Goal: Transaction & Acquisition: Purchase product/service

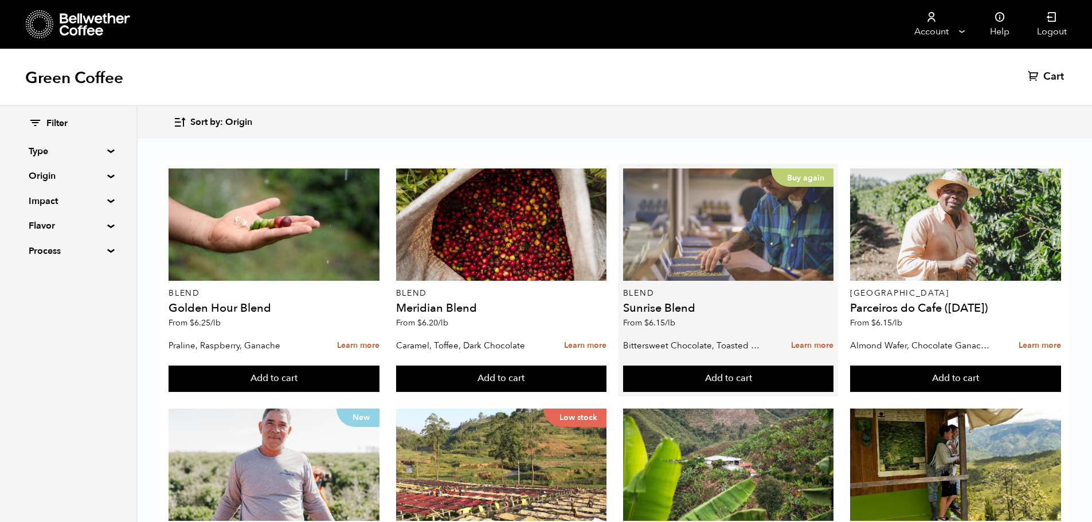
click at [720, 249] on div "Buy again" at bounding box center [728, 224] width 211 height 112
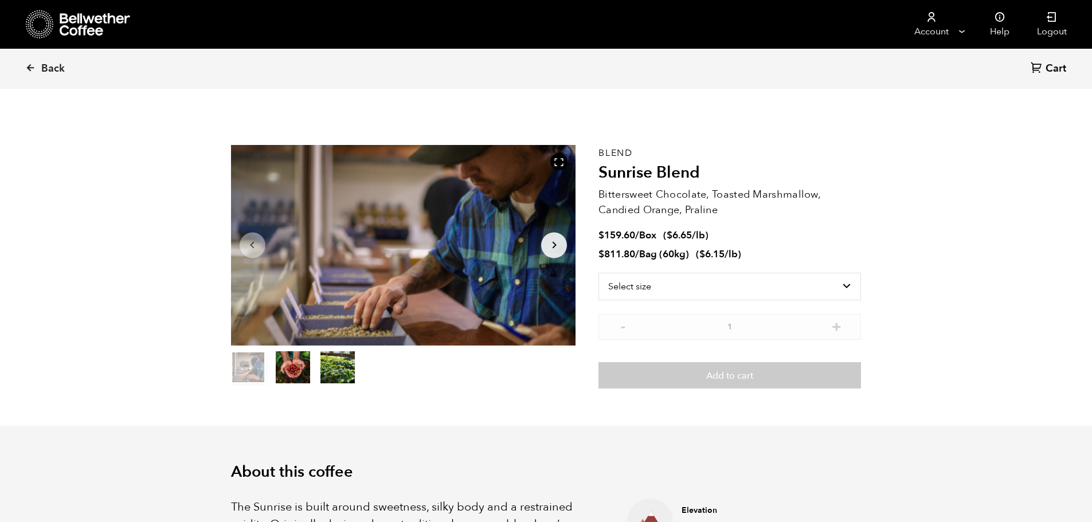
scroll to position [499, 610]
click at [854, 283] on select "Select size Bag (60kg) (132 lbs) Box (24 lbs)" at bounding box center [729, 287] width 262 height 28
select select "bag-3"
click at [598, 273] on select "Select size Bag (60kg) (132 lbs) Box (24 lbs)" at bounding box center [729, 287] width 262 height 28
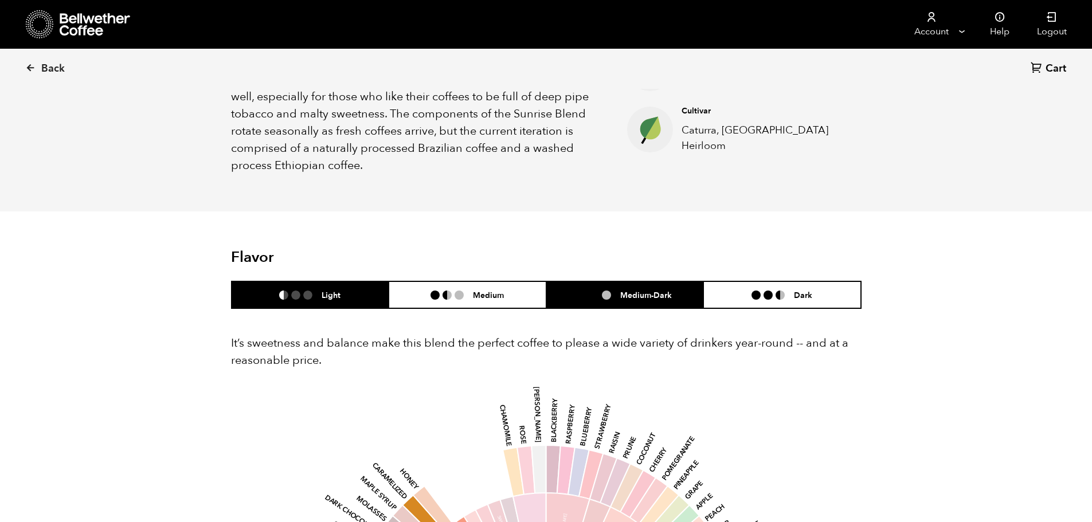
scroll to position [516, 0]
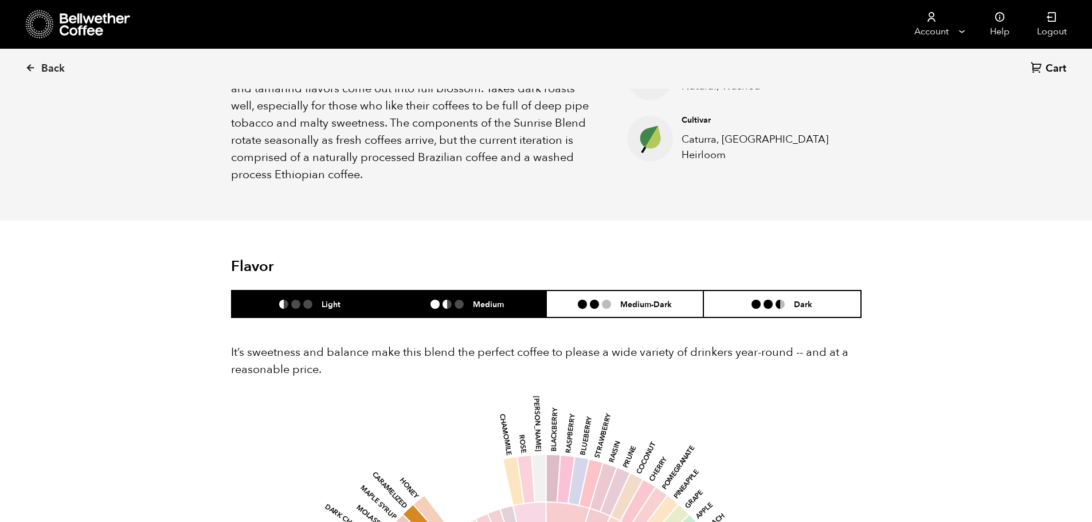
click at [473, 301] on div "Medium" at bounding box center [466, 304] width 73 height 10
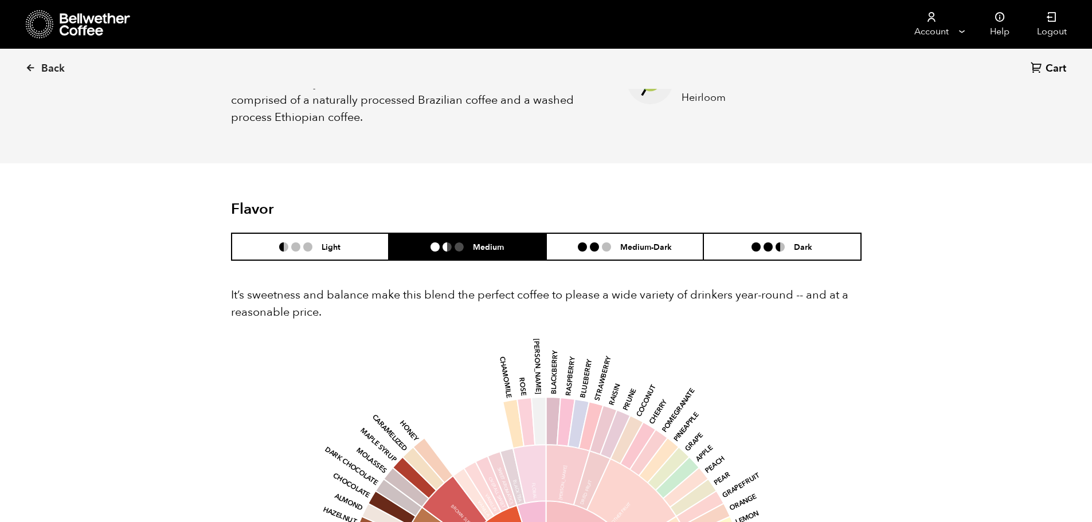
scroll to position [802, 0]
click at [619, 248] on ul at bounding box center [599, 246] width 42 height 9
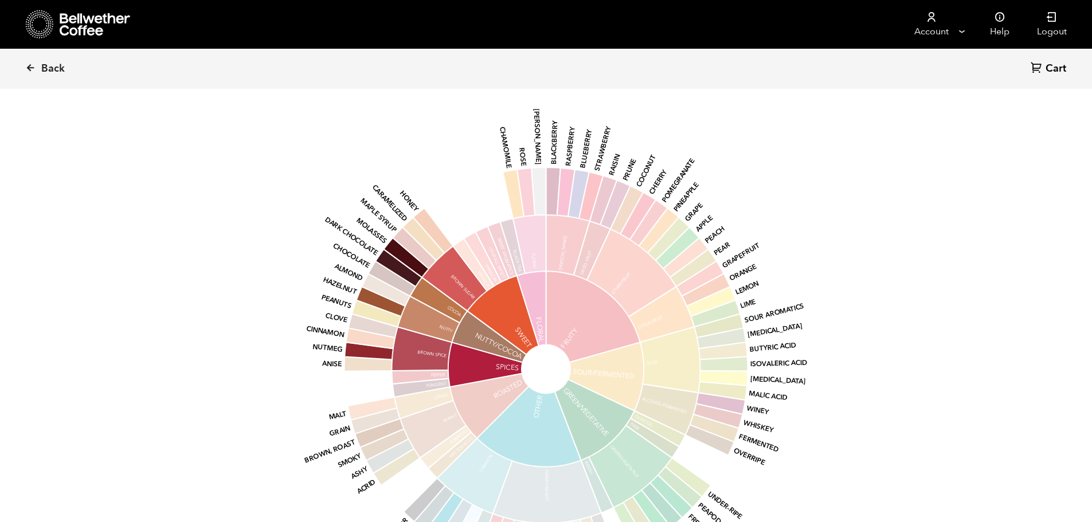
scroll to position [573, 0]
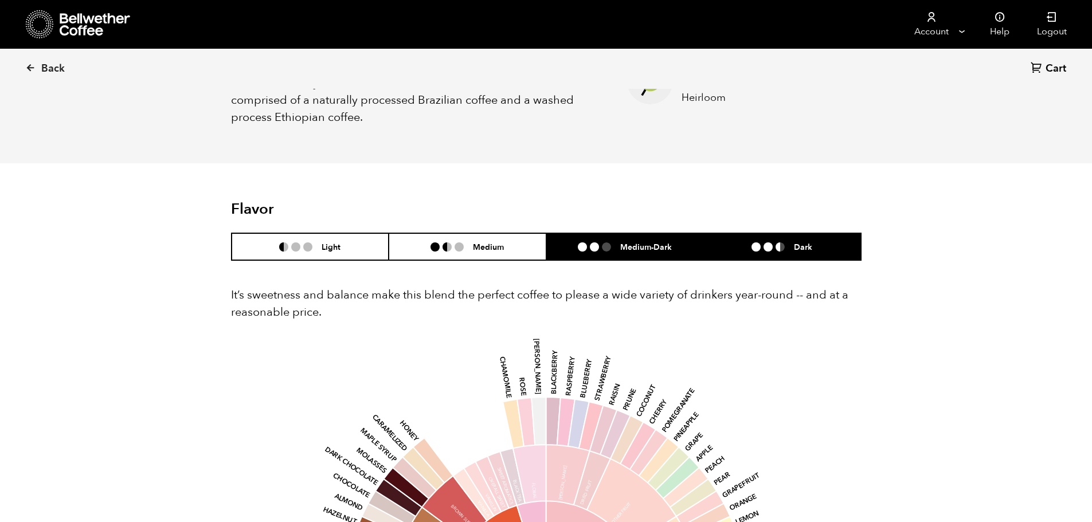
click at [762, 245] on ul at bounding box center [772, 246] width 42 height 9
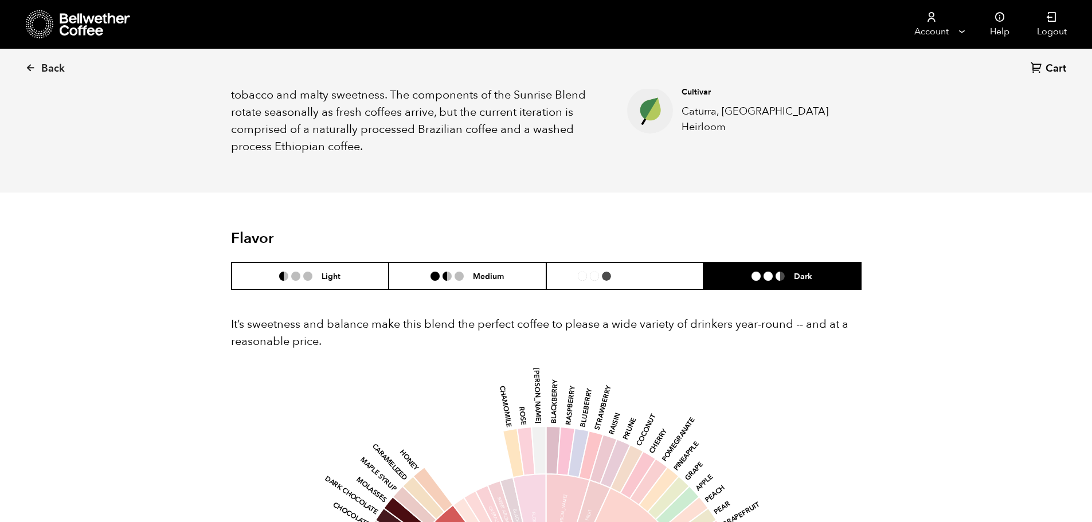
scroll to position [516, 0]
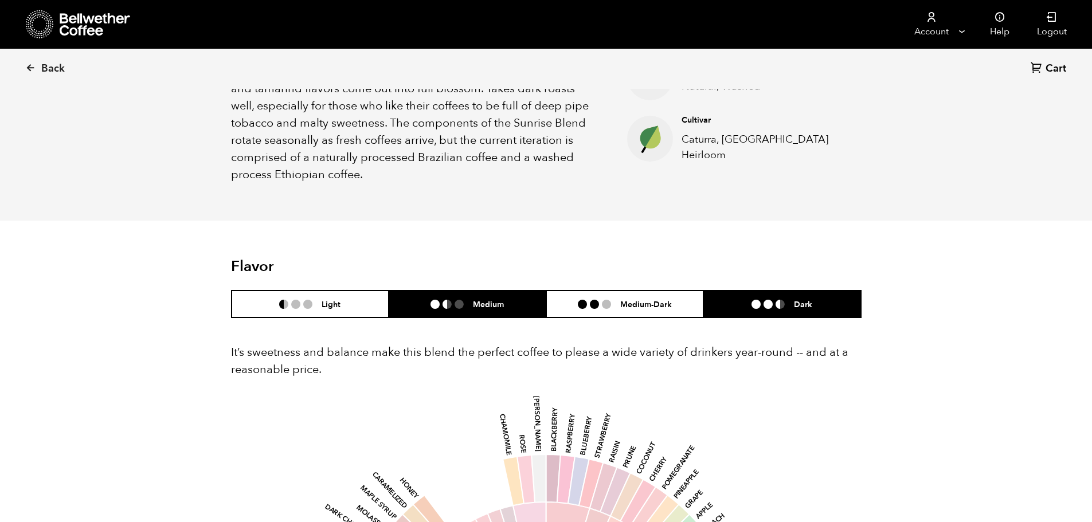
click at [441, 295] on li "Medium" at bounding box center [468, 304] width 158 height 27
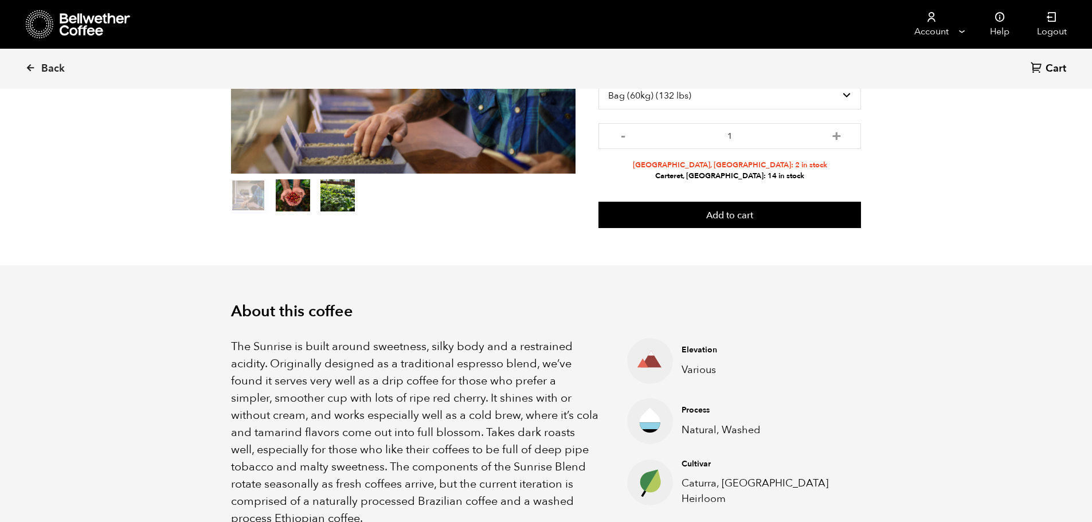
scroll to position [0, 0]
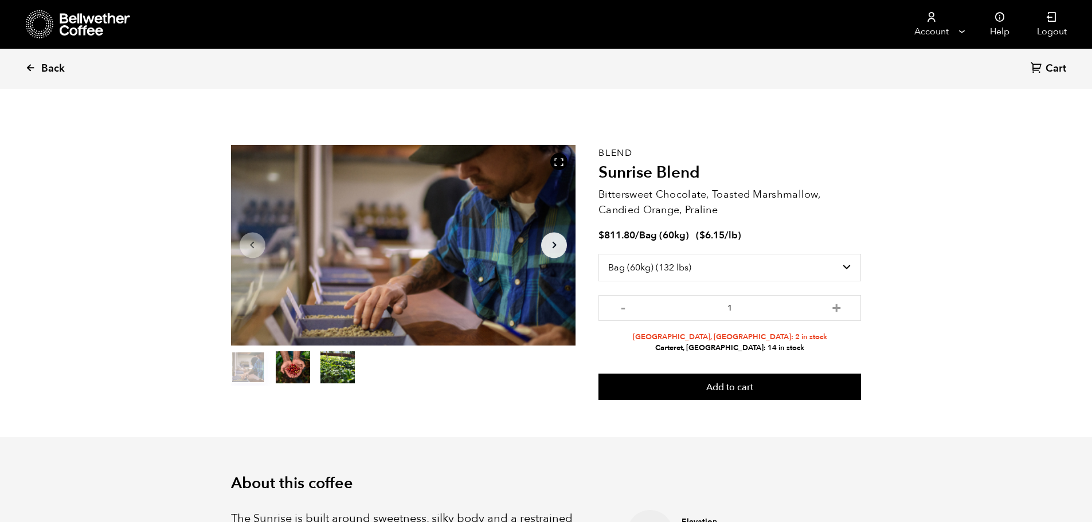
click at [52, 67] on span "Back" at bounding box center [52, 69] width 23 height 14
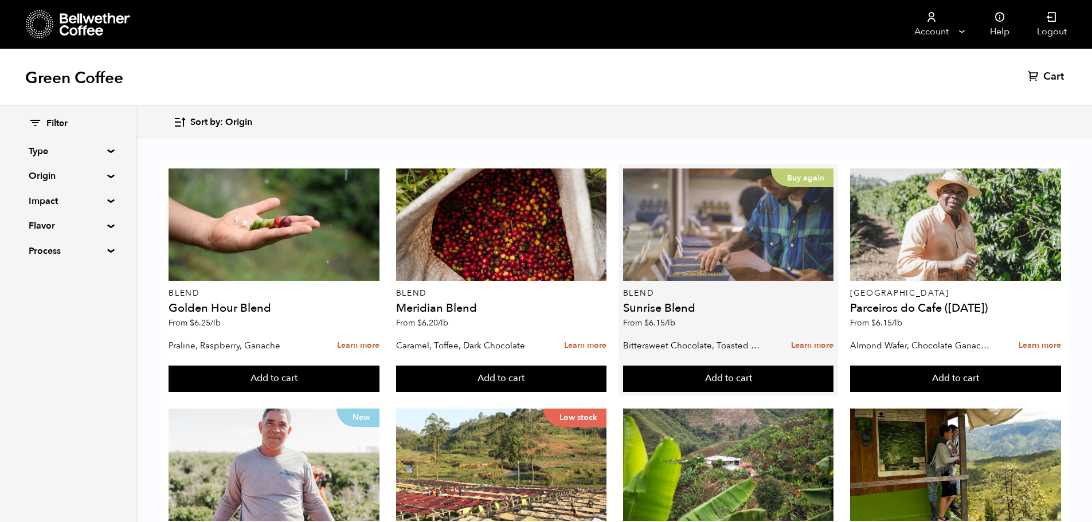
click at [721, 245] on div "Buy again" at bounding box center [728, 224] width 211 height 112
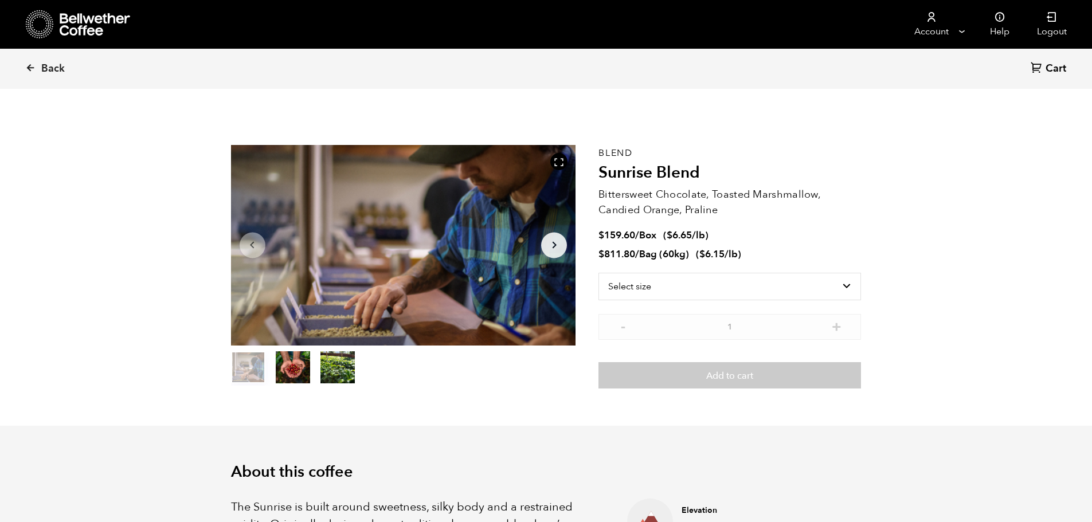
scroll to position [499, 610]
click at [785, 284] on select "Select size Bag (60kg) (132 lbs) Box (24 lbs)" at bounding box center [729, 287] width 262 height 28
click at [57, 74] on span "Back" at bounding box center [52, 69] width 23 height 14
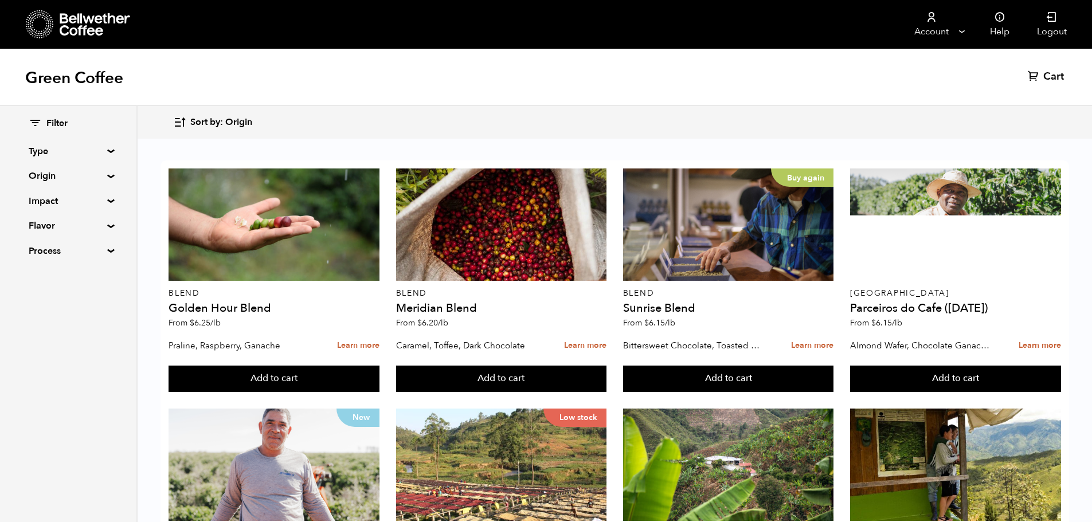
click at [89, 26] on icon at bounding box center [96, 24] width 72 height 23
